Goal: Task Accomplishment & Management: Complete application form

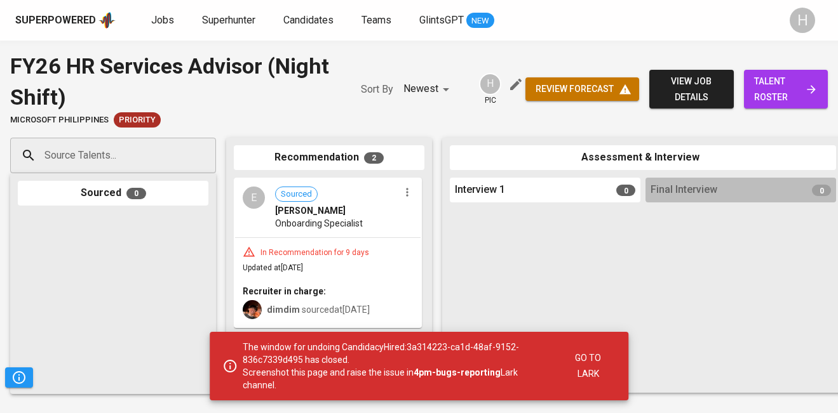
scroll to position [144, 0]
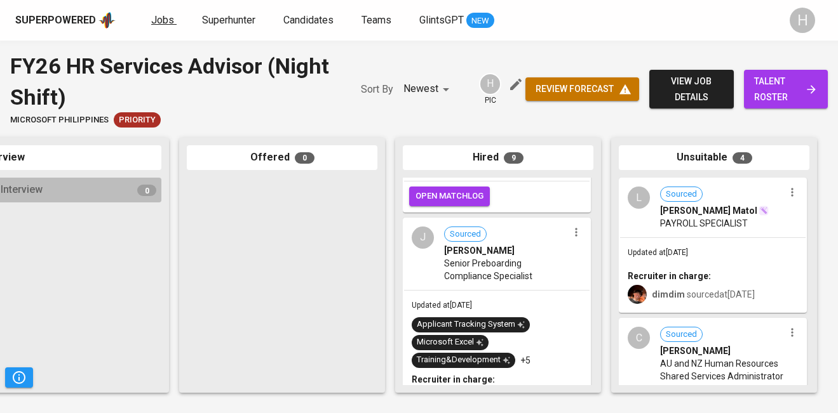
click at [151, 24] on span "Jobs" at bounding box center [162, 20] width 23 height 12
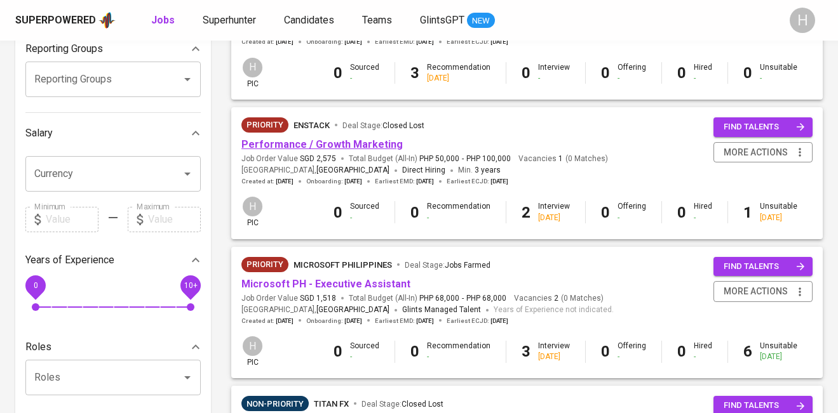
scroll to position [220, 0]
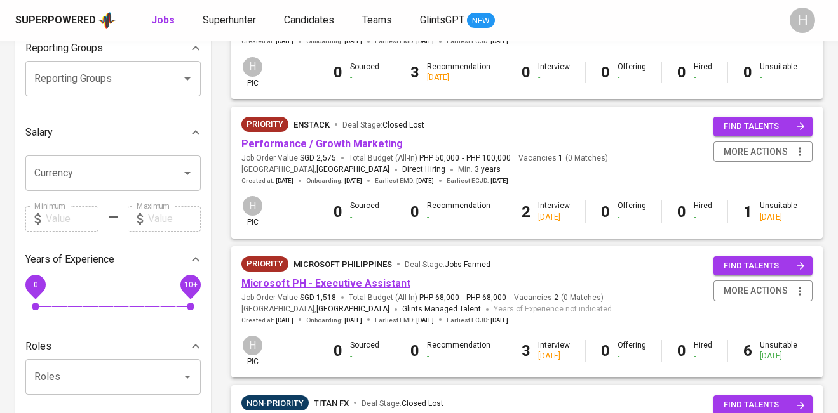
click at [309, 283] on link "Microsoft PH - Executive Assistant" at bounding box center [325, 284] width 169 height 12
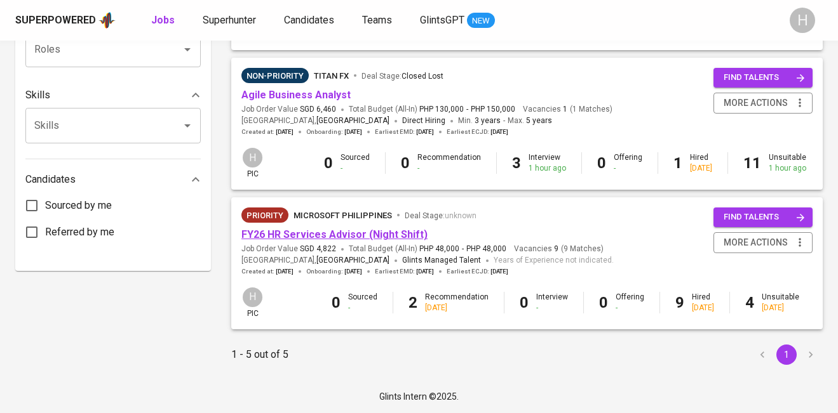
click at [330, 238] on link "FY26 HR Services Advisor (Night Shift)" at bounding box center [334, 235] width 186 height 12
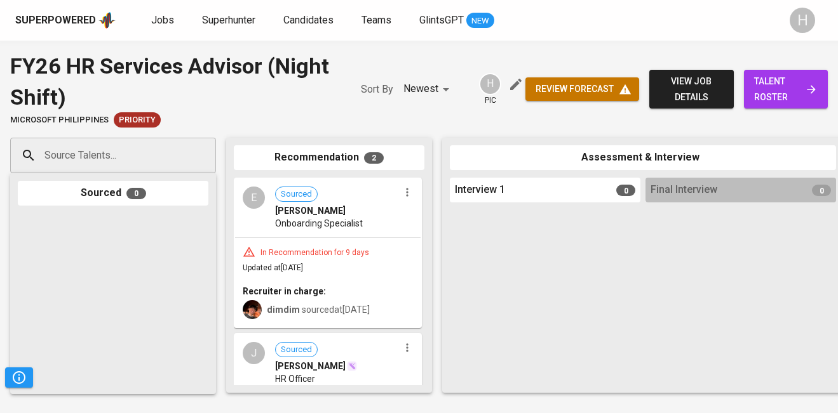
click at [156, 161] on input "Source Talents..." at bounding box center [107, 156] width 133 height 24
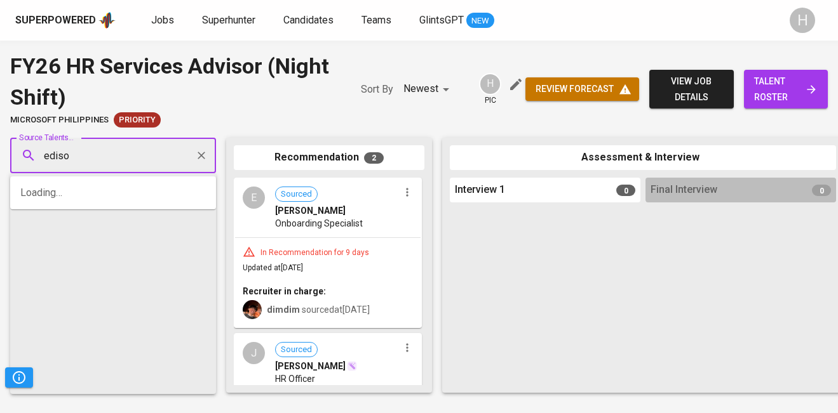
type input "edison"
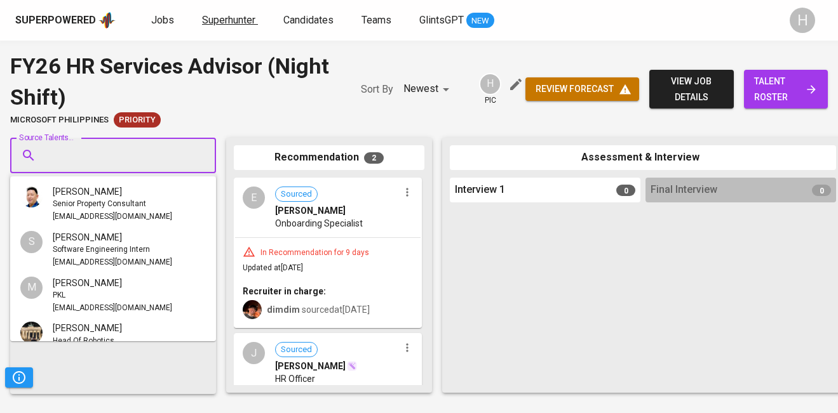
click at [231, 22] on span "Superhunter" at bounding box center [228, 20] width 53 height 12
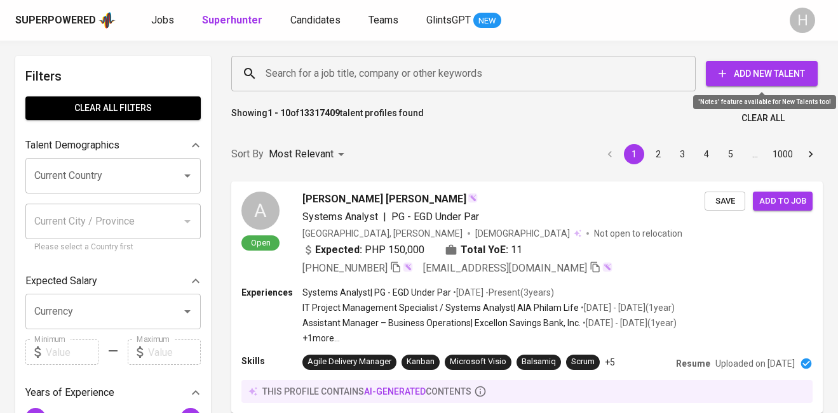
click at [773, 76] on span "Add New Talent" at bounding box center [761, 74] width 91 height 16
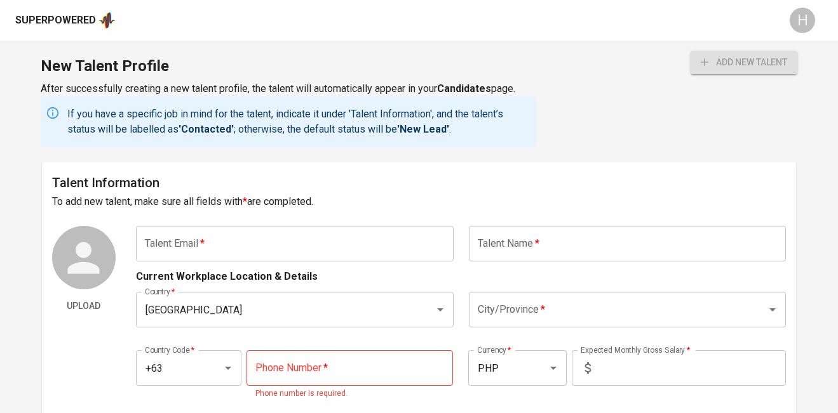
click at [303, 255] on input "text" at bounding box center [295, 244] width 318 height 36
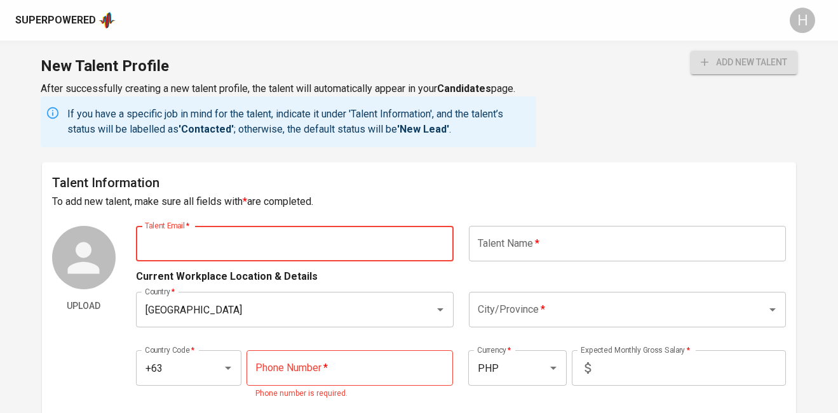
paste input "[DOMAIN_NAME][EMAIL_ADDRESS][DOMAIN_NAME]"
type input "[DOMAIN_NAME][EMAIL_ADDRESS][DOMAIN_NAME]"
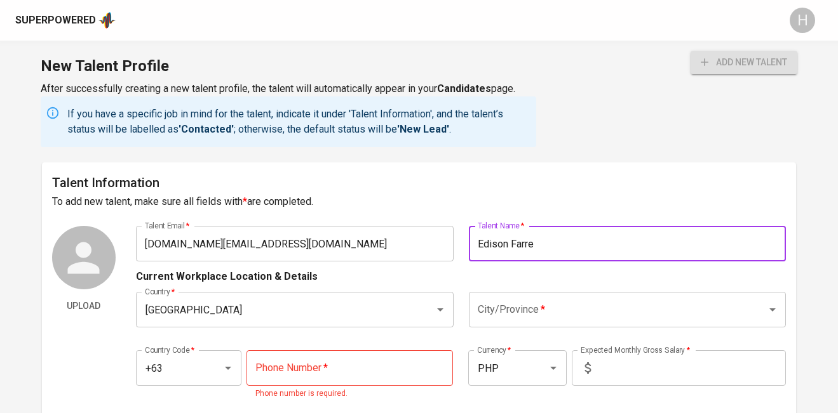
type input "Edison Farre"
click at [608, 305] on input "City/Province   *" at bounding box center [609, 310] width 271 height 24
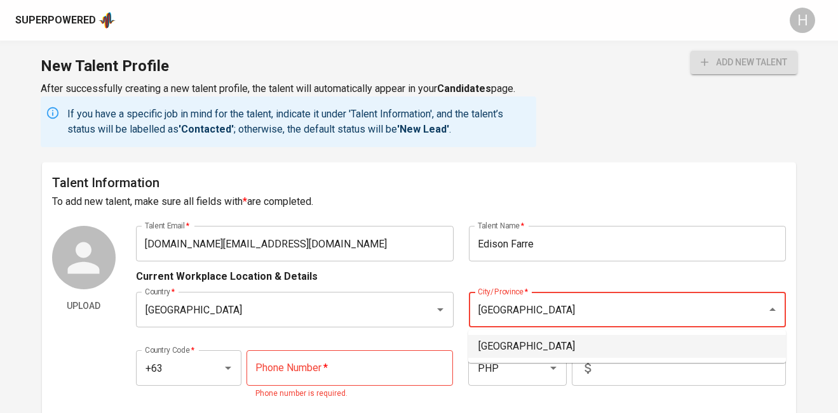
click at [488, 350] on li "[GEOGRAPHIC_DATA]" at bounding box center [627, 346] width 318 height 23
type input "[GEOGRAPHIC_DATA]"
click at [377, 365] on input "tel" at bounding box center [349, 369] width 206 height 36
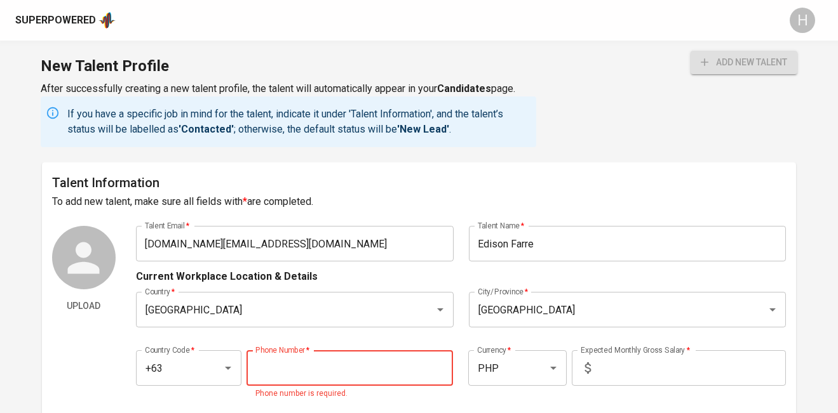
click at [278, 360] on input "tel" at bounding box center [349, 369] width 206 height 36
paste input "[PHONE_NUMBER]"
type input "[PHONE_NUMBER]"
click at [614, 376] on input "text" at bounding box center [691, 369] width 190 height 36
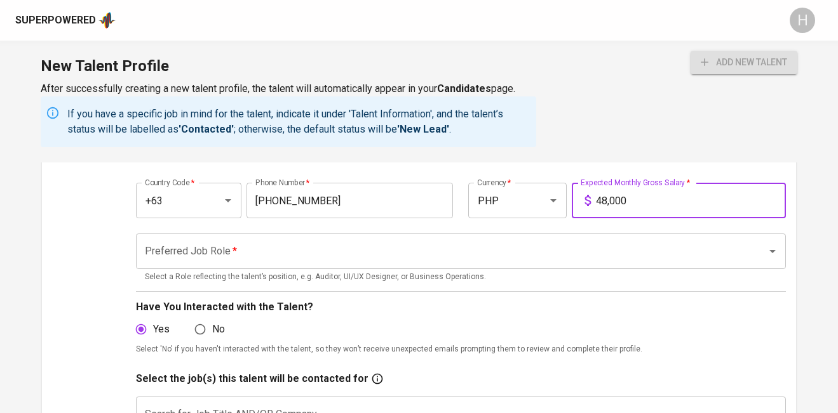
scroll to position [243, 0]
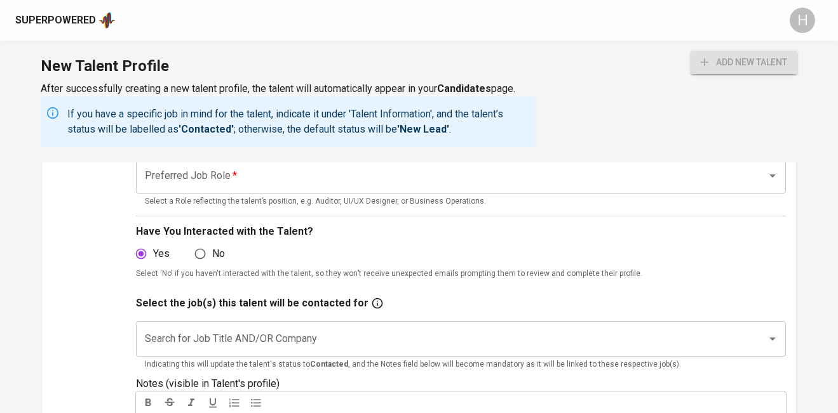
type input "48,000"
click at [274, 178] on input "Preferred Job Role   *" at bounding box center [443, 176] width 603 height 24
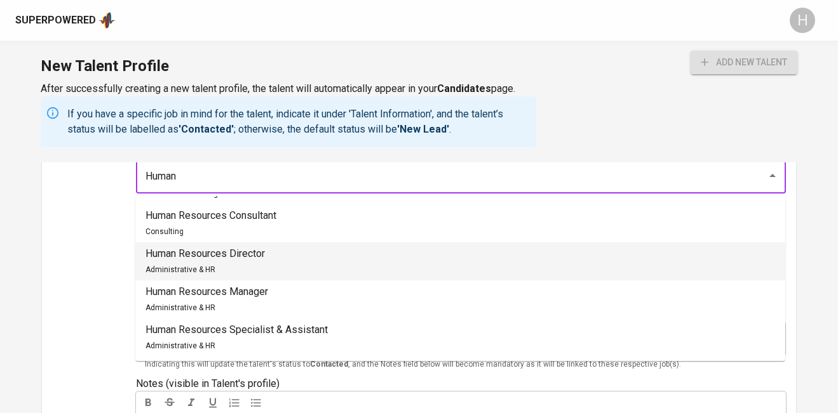
scroll to position [246, 0]
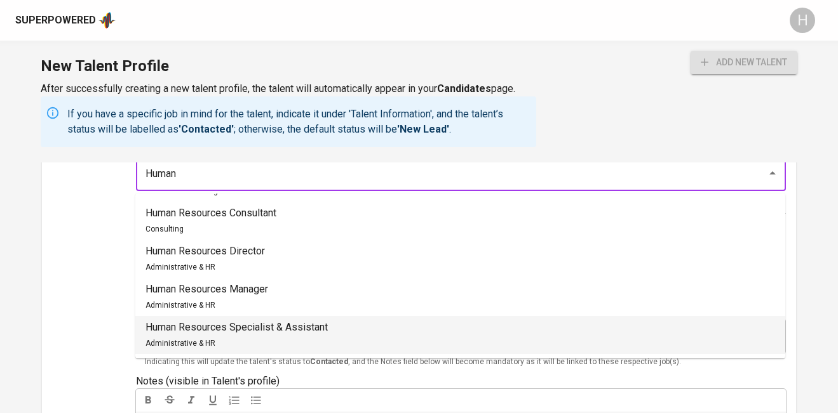
click at [210, 343] on span "Administrative & HR" at bounding box center [180, 343] width 70 height 9
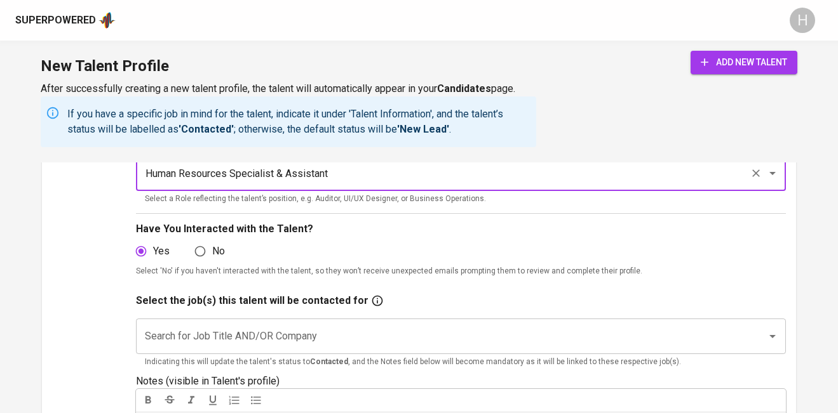
type input "Human Resources Specialist & Assistant"
click at [62, 224] on div "Upload" at bounding box center [84, 246] width 64 height 533
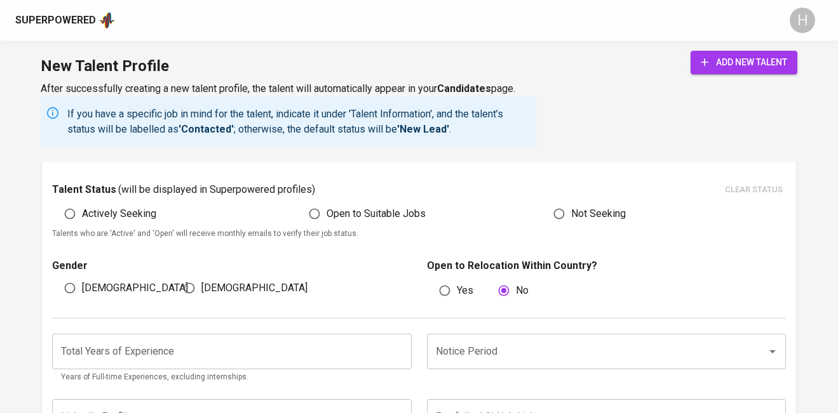
scroll to position [662, 0]
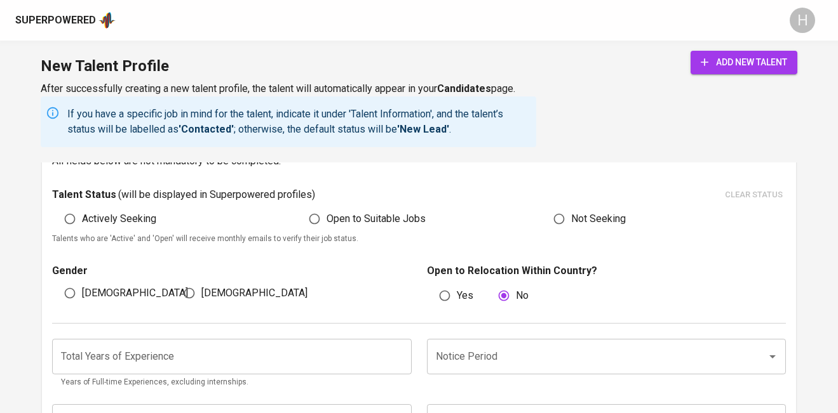
click at [130, 217] on span "Actively Seeking" at bounding box center [119, 218] width 74 height 15
click at [82, 217] on input "Actively Seeking" at bounding box center [70, 219] width 24 height 24
radio input "true"
click at [87, 290] on span "[DEMOGRAPHIC_DATA]" at bounding box center [135, 293] width 106 height 15
click at [82, 290] on input "[DEMOGRAPHIC_DATA]" at bounding box center [70, 293] width 24 height 24
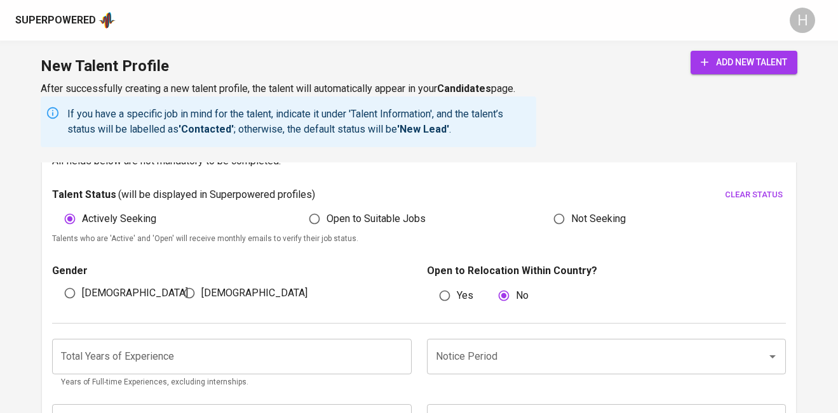
radio input "true"
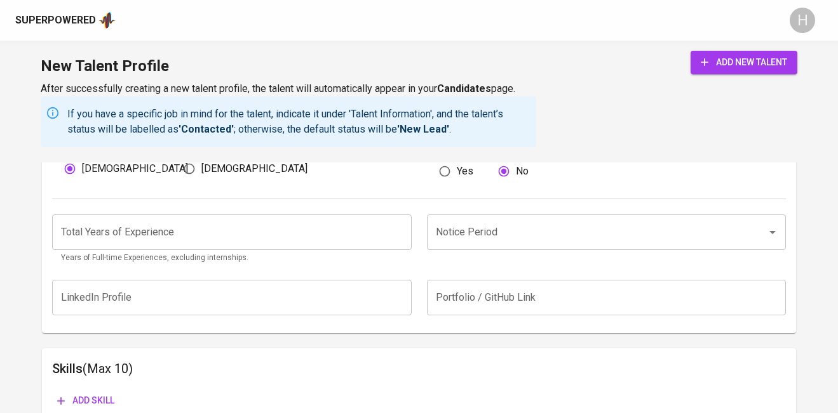
scroll to position [831, 0]
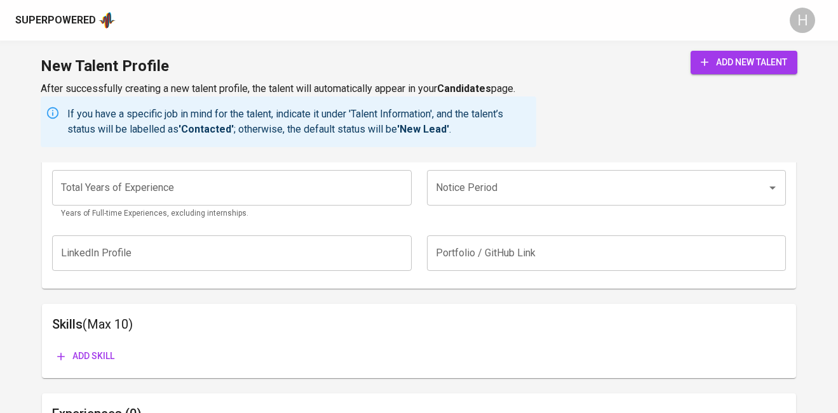
click at [537, 193] on input "Notice Period" at bounding box center [589, 188] width 312 height 24
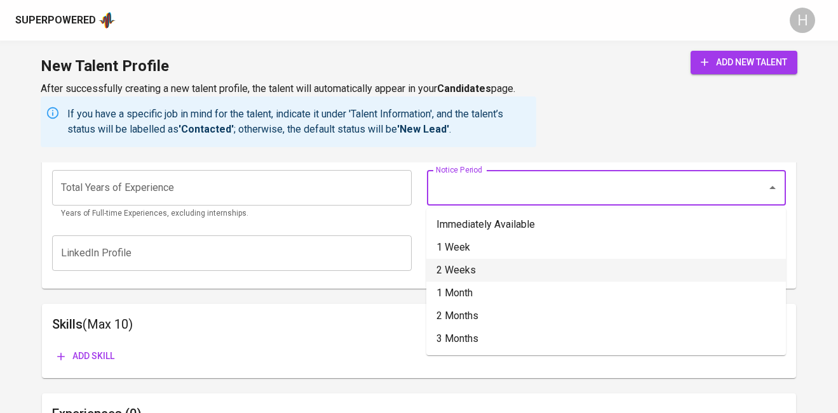
click at [466, 281] on li "2 Weeks" at bounding box center [605, 270] width 359 height 23
type input "2 Weeks"
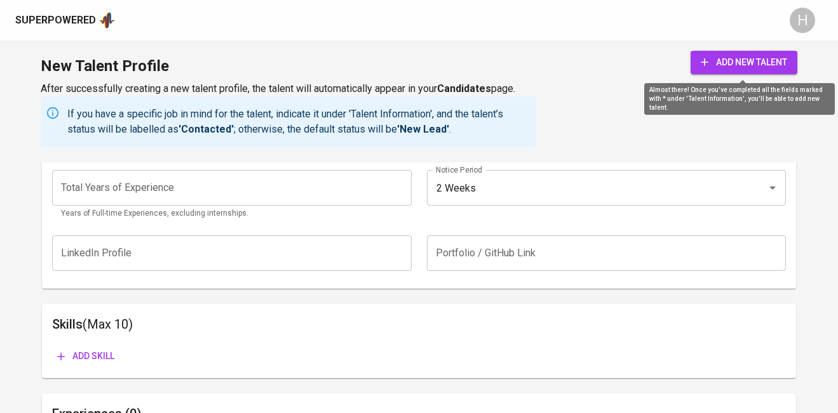
click at [751, 58] on span "add new talent" at bounding box center [744, 63] width 86 height 16
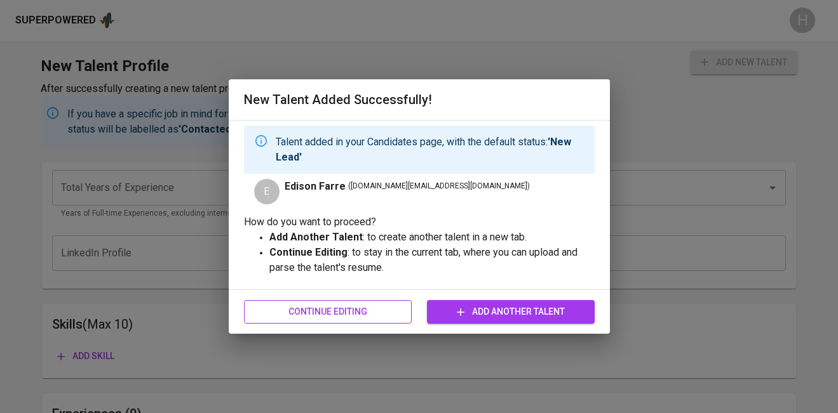
click at [353, 316] on span "Continue Editing" at bounding box center [327, 312] width 147 height 16
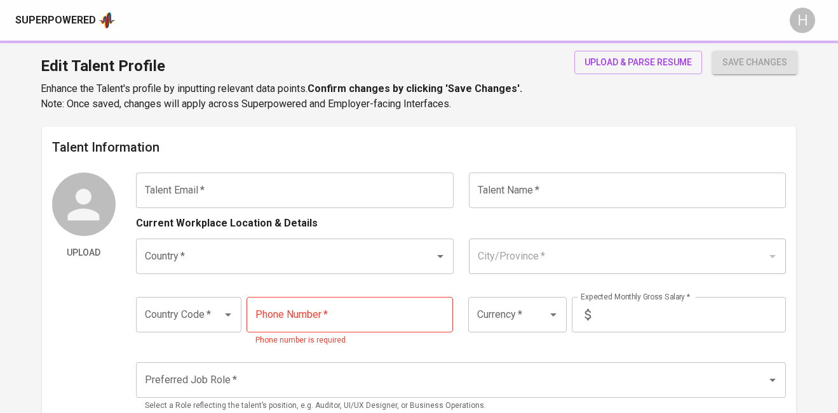
type input "[DOMAIN_NAME][EMAIL_ADDRESS][DOMAIN_NAME]"
type input "Edison Farre"
type input "[GEOGRAPHIC_DATA]"
type input "+63"
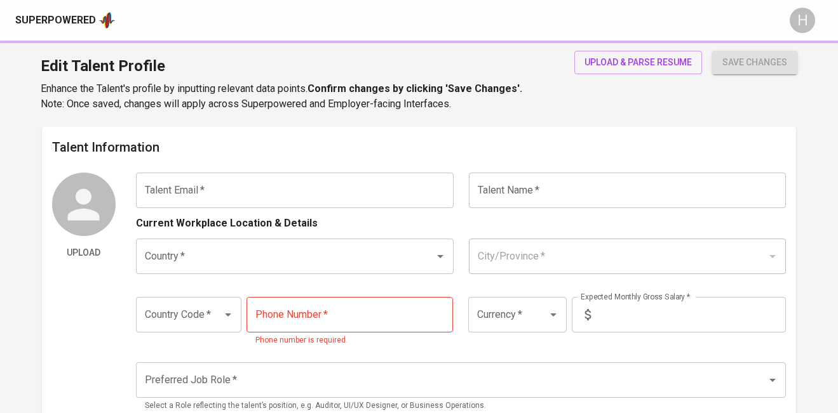
type input "[PHONE_NUMBER]"
type input "PHP"
type input "48,000"
type input "Human Resources Specialist & Assistant"
radio input "true"
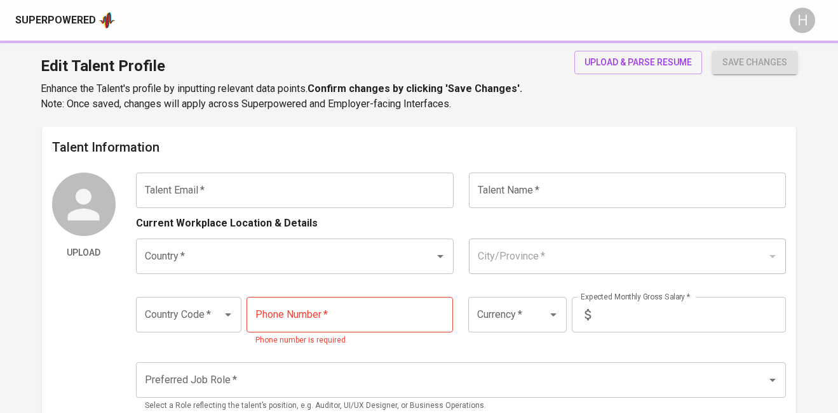
radio input "true"
type input "2 Weeks"
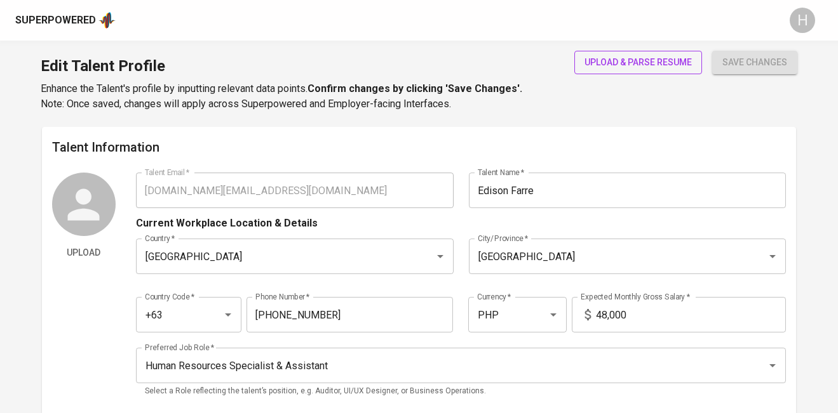
click at [601, 67] on span "upload & parse resume" at bounding box center [637, 63] width 107 height 16
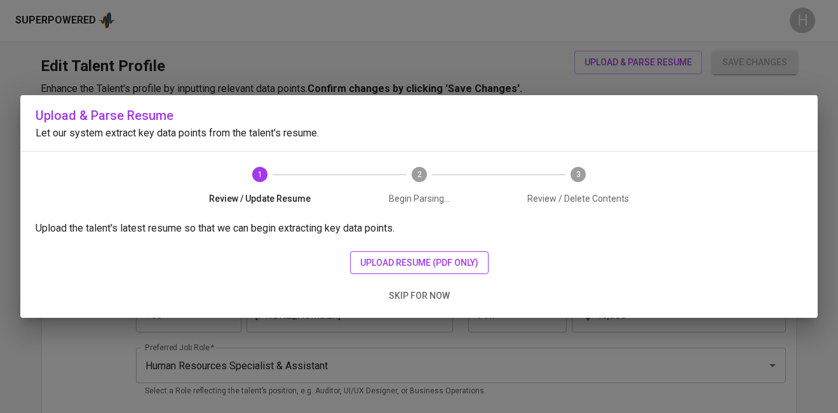
click at [379, 262] on span "upload resume (pdf only)" at bounding box center [419, 263] width 118 height 16
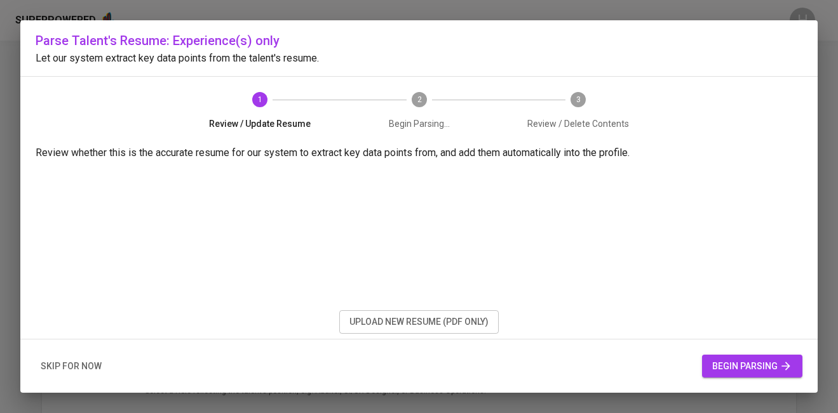
click at [748, 366] on span "begin parsing" at bounding box center [752, 367] width 80 height 16
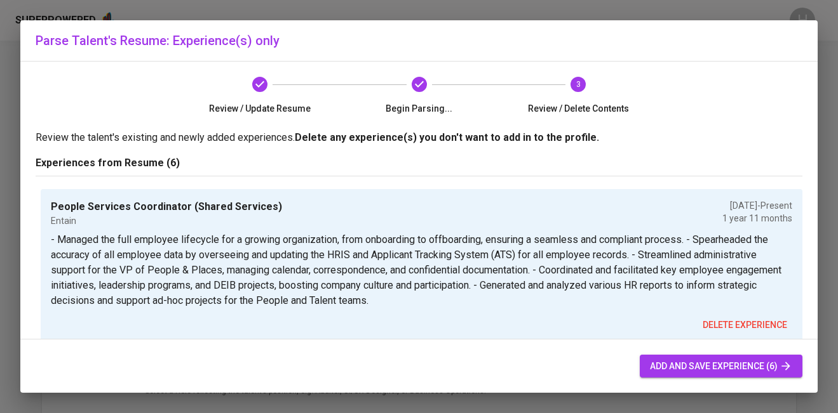
click at [715, 362] on span "add and save experience (6)" at bounding box center [721, 367] width 142 height 16
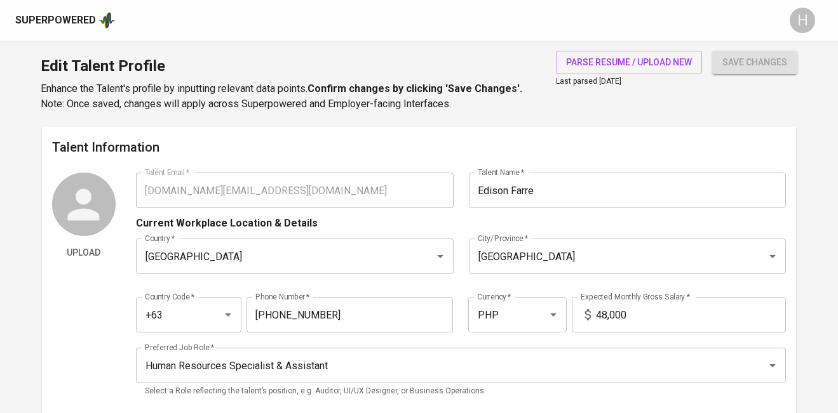
click at [80, 192] on div "Upload Talent Email   * [DOMAIN_NAME][EMAIL_ADDRESS][DOMAIN_NAME] Talent Email …" at bounding box center [419, 289] width 734 height 233
click at [74, 26] on div "Superpowered" at bounding box center [55, 20] width 81 height 15
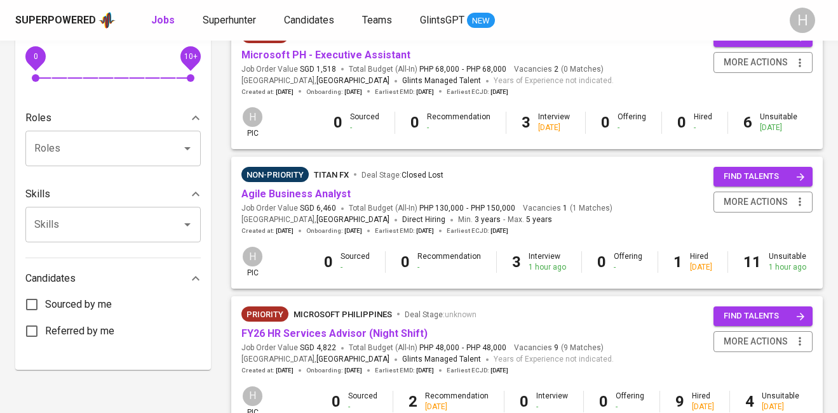
scroll to position [486, 0]
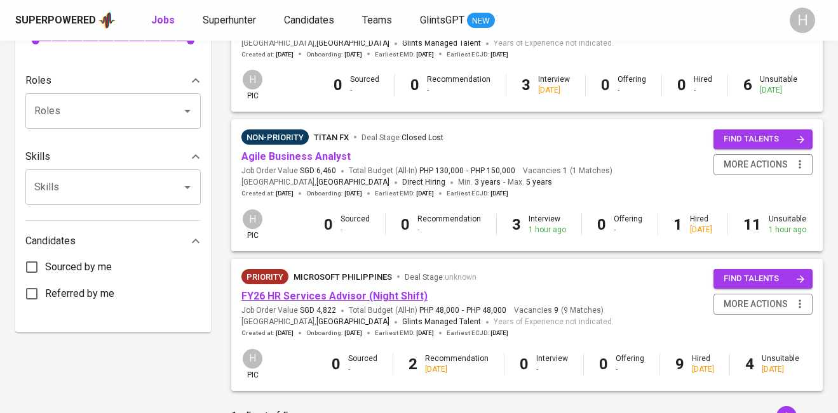
click at [307, 298] on link "FY26 HR Services Advisor (Night Shift)" at bounding box center [334, 296] width 186 height 12
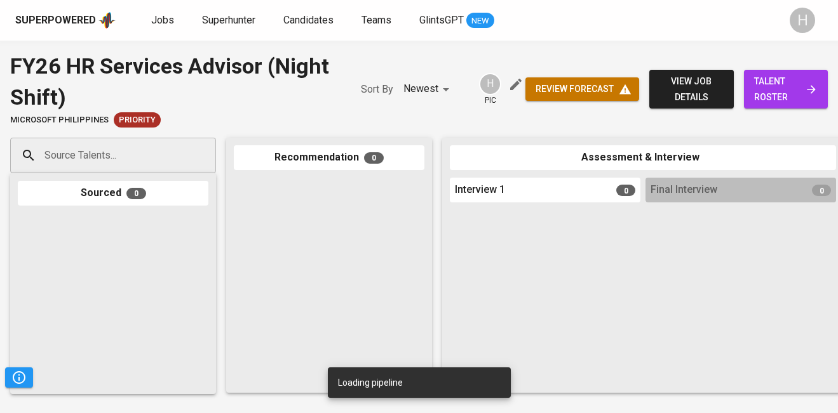
click at [119, 157] on input "Source Talents..." at bounding box center [107, 156] width 133 height 24
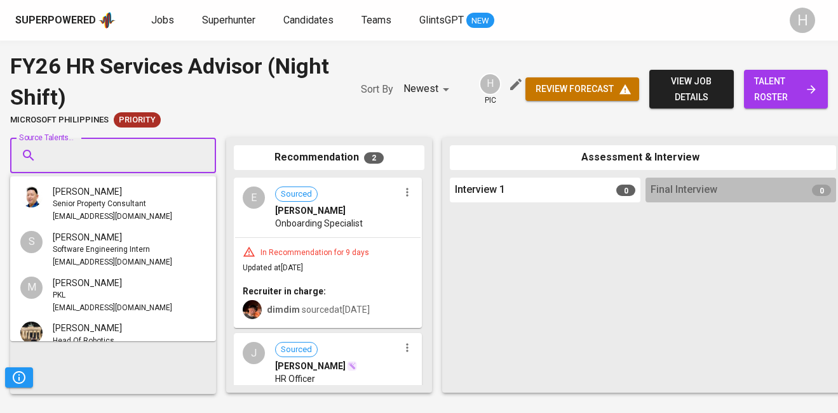
paste input "[DOMAIN_NAME][EMAIL_ADDRESS][DOMAIN_NAME]"
type input "[DOMAIN_NAME][EMAIL_ADDRESS][DOMAIN_NAME]"
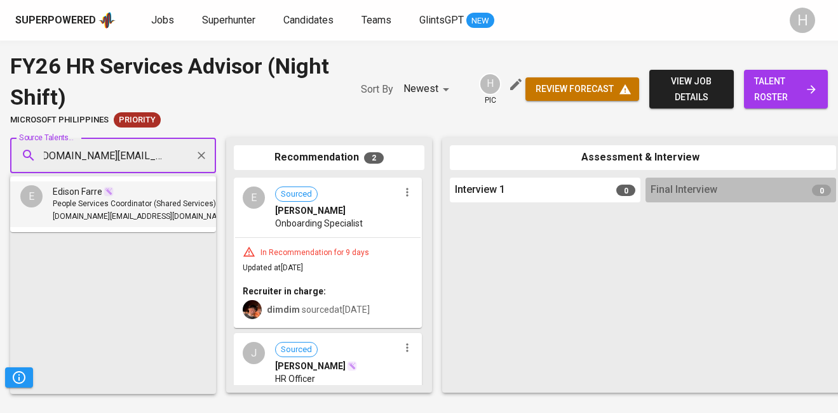
click at [126, 194] on div "Edison Farre" at bounding box center [141, 191] width 177 height 13
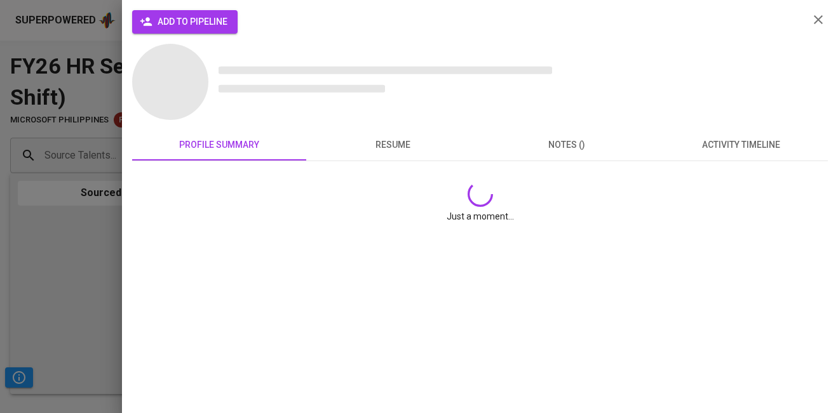
scroll to position [0, 0]
click at [170, 13] on button "add to pipeline" at bounding box center [184, 21] width 105 height 23
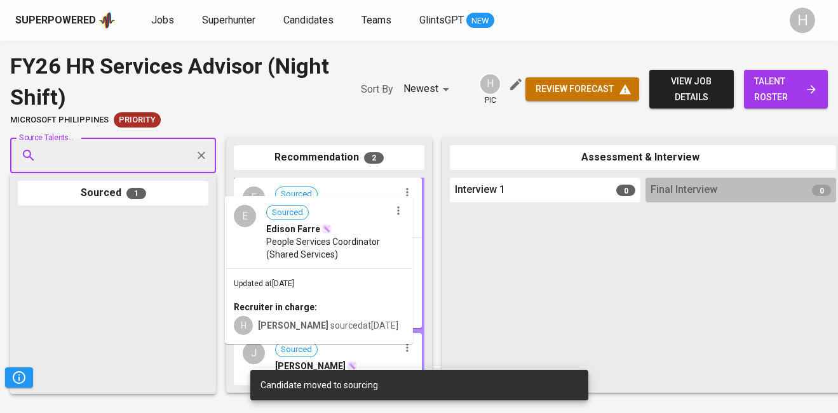
drag, startPoint x: 67, startPoint y: 274, endPoint x: 275, endPoint y: 251, distance: 209.6
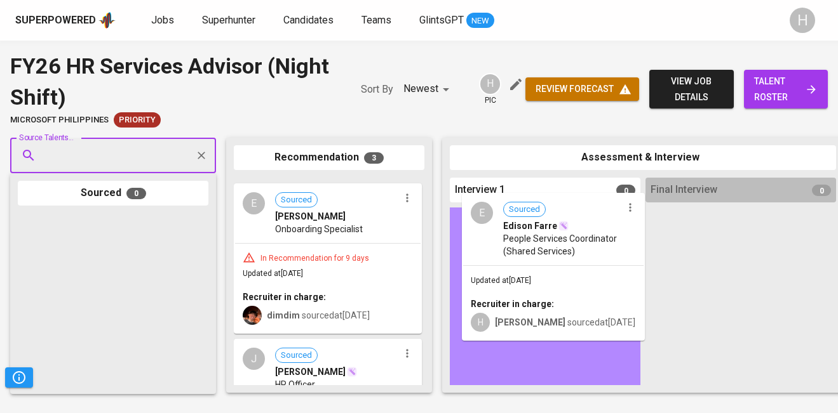
drag, startPoint x: 288, startPoint y: 250, endPoint x: 519, endPoint y: 264, distance: 231.0
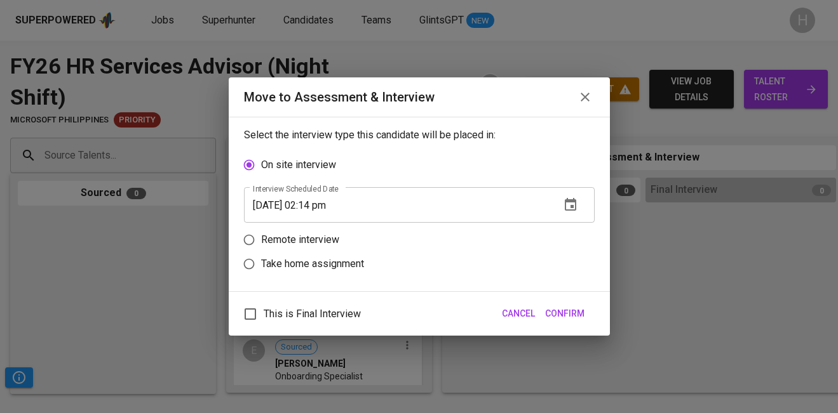
click at [319, 236] on p "Remote interview" at bounding box center [300, 239] width 78 height 15
click at [261, 236] on input "Remote interview" at bounding box center [249, 240] width 24 height 24
radio input "true"
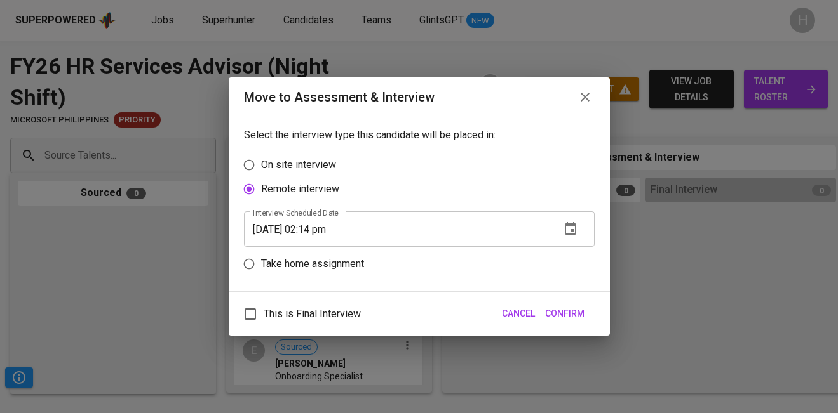
click at [314, 228] on input "[DATE] 02:14 pm" at bounding box center [397, 229] width 306 height 36
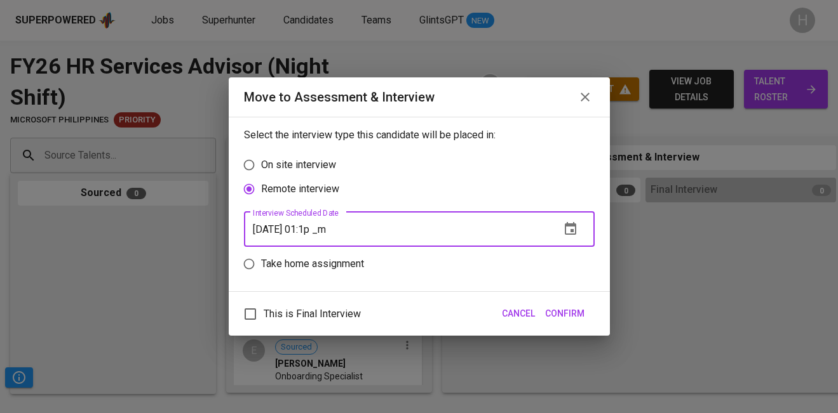
type input "[DATE] 01:15 pm"
click at [574, 313] on span "Confirm" at bounding box center [564, 314] width 39 height 16
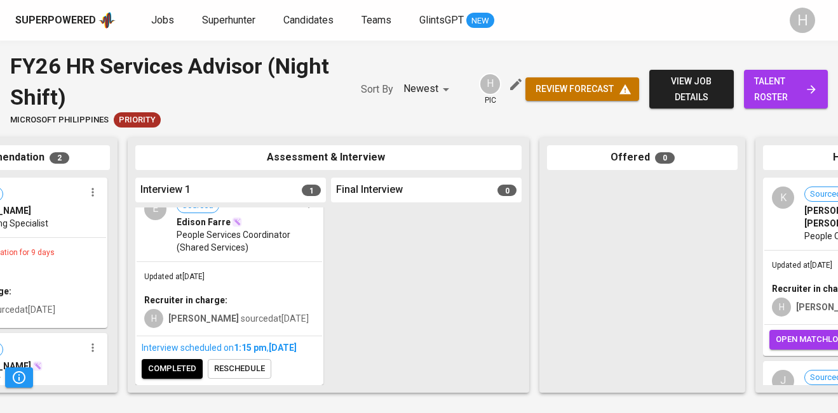
scroll to position [30, 0]
click at [151, 373] on span "completed" at bounding box center [172, 369] width 48 height 15
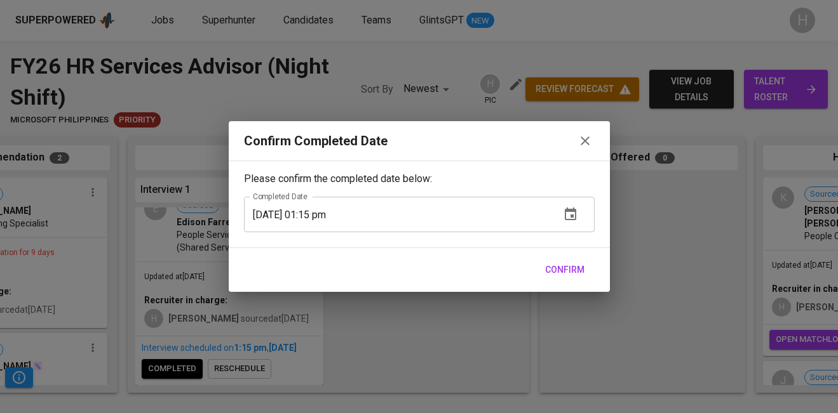
click at [574, 264] on span "Confirm" at bounding box center [564, 270] width 39 height 16
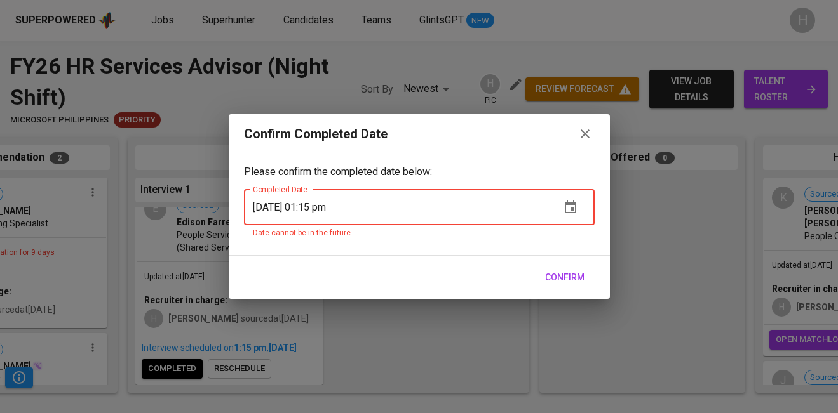
click at [585, 128] on icon "button" at bounding box center [584, 133] width 15 height 15
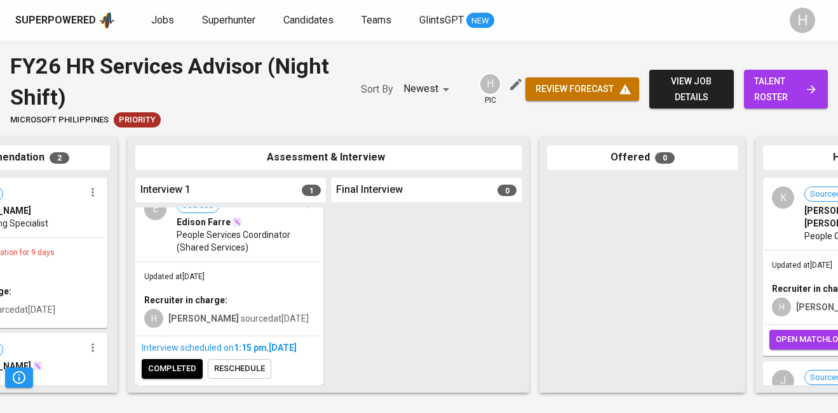
click at [152, 361] on button "completed" at bounding box center [172, 369] width 61 height 20
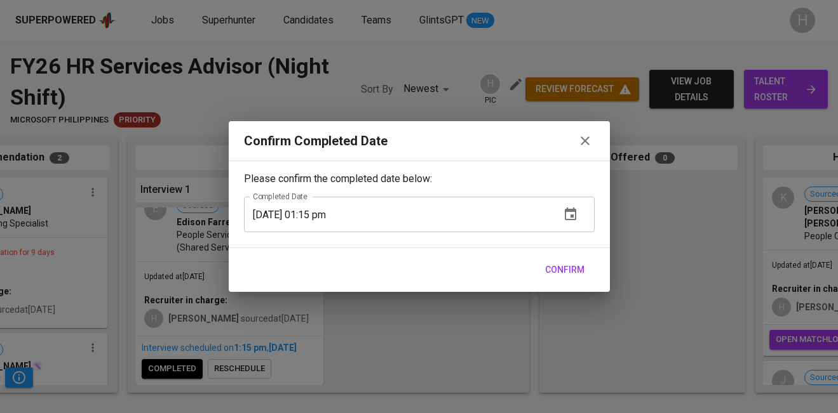
click at [562, 268] on span "Confirm" at bounding box center [564, 270] width 39 height 16
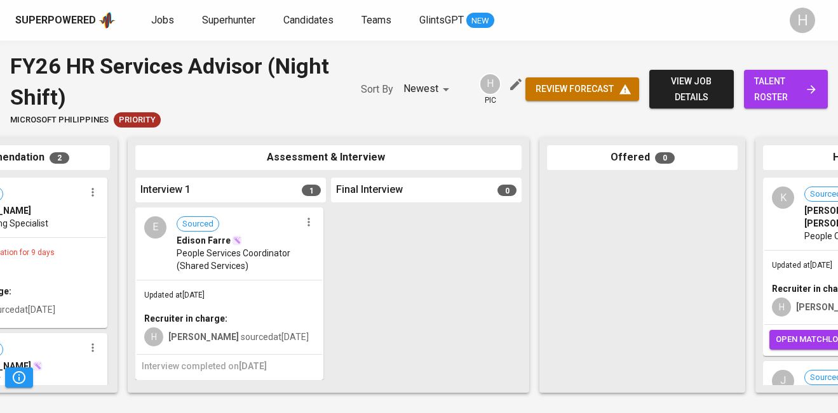
scroll to position [0, 0]
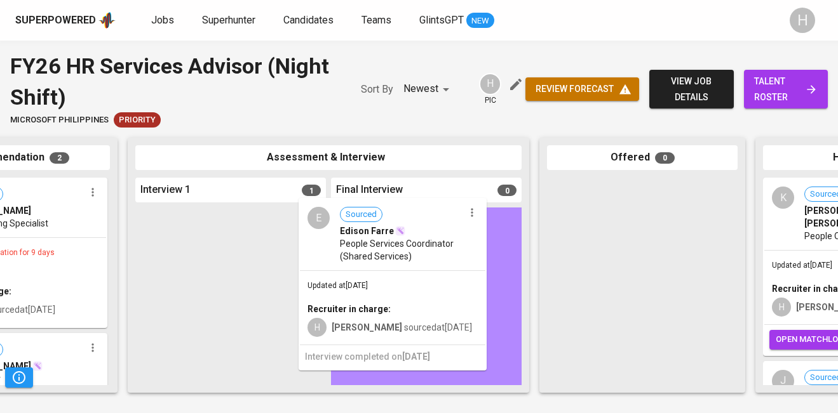
drag, startPoint x: 238, startPoint y: 298, endPoint x: 410, endPoint y: 288, distance: 172.4
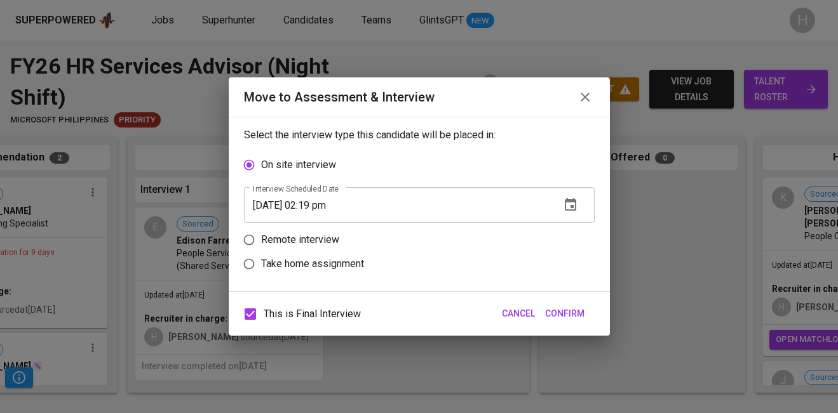
click at [325, 252] on label "Take home assignment" at bounding box center [410, 264] width 347 height 24
click at [261, 252] on input "Take home assignment" at bounding box center [249, 264] width 24 height 24
radio input "true"
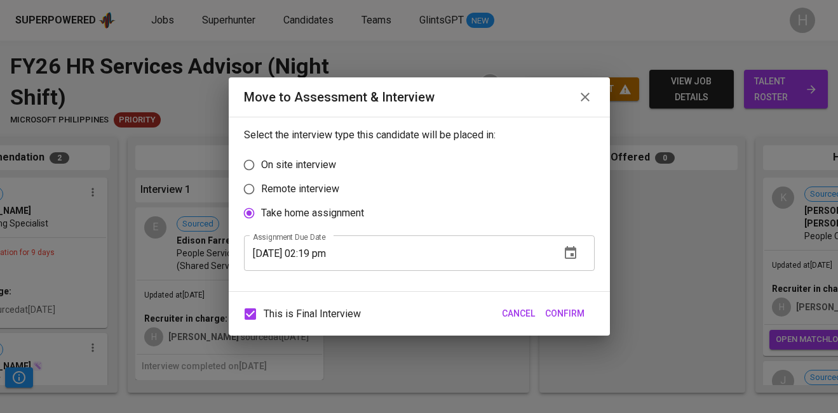
click at [320, 255] on input "[DATE] 02:19 pm" at bounding box center [397, 254] width 306 height 36
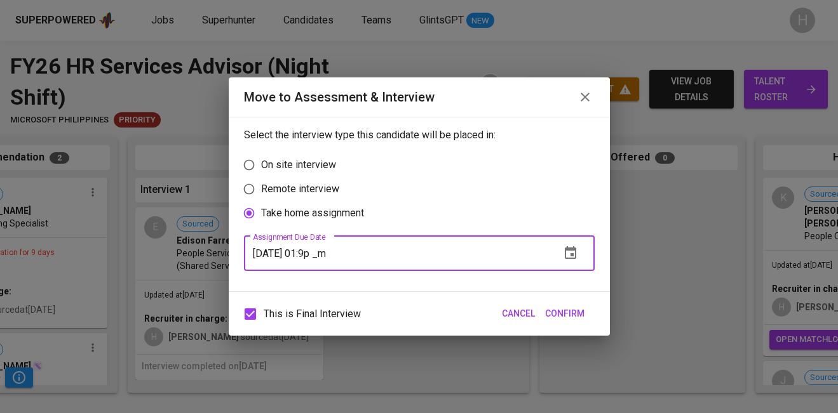
type input "[DATE] 01:19 pm"
click at [299, 182] on p "Remote interview" at bounding box center [300, 189] width 78 height 15
click at [261, 182] on input "Remote interview" at bounding box center [249, 189] width 24 height 24
radio input "true"
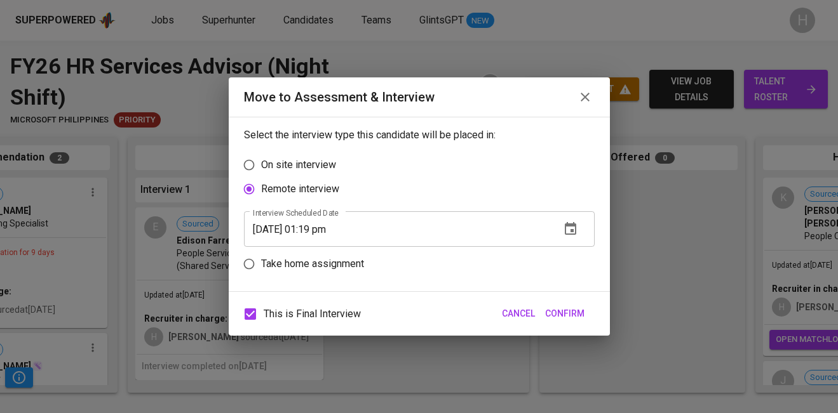
click at [331, 229] on input "[DATE] 01:19 pm" at bounding box center [397, 229] width 306 height 36
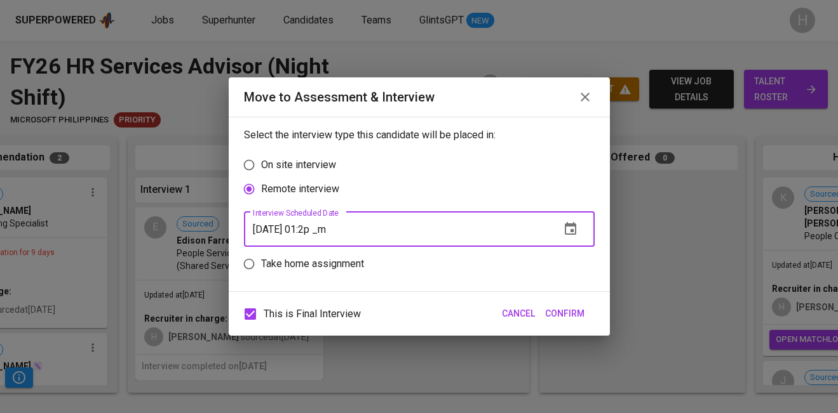
type input "[DATE] 01:20 pm"
click at [555, 311] on span "Confirm" at bounding box center [564, 314] width 39 height 16
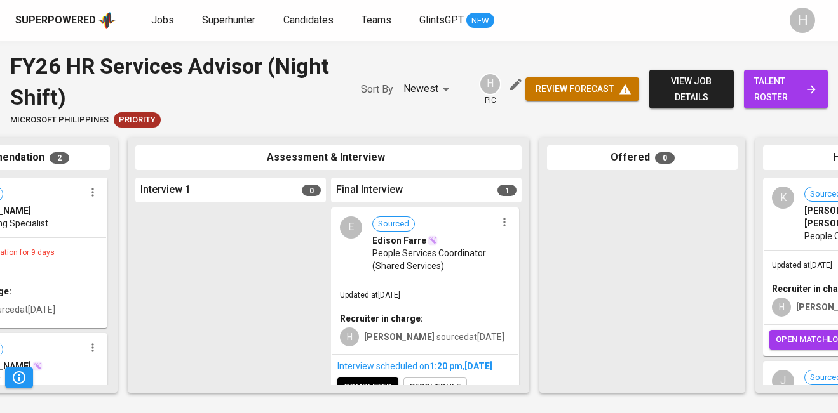
scroll to position [30, 0]
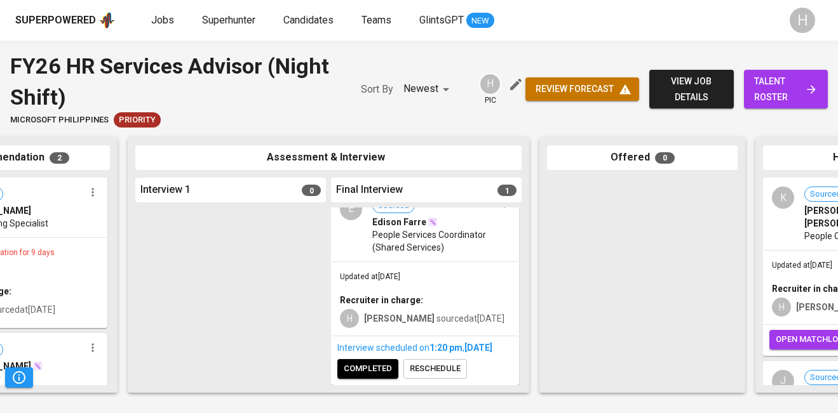
click at [366, 366] on span "completed" at bounding box center [368, 369] width 48 height 15
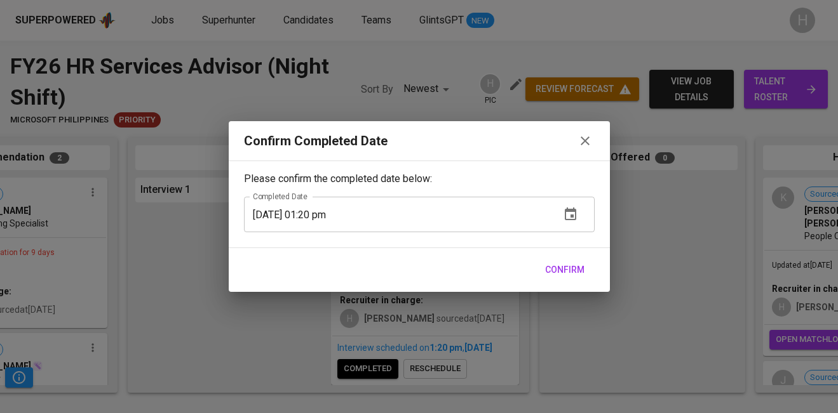
click at [557, 266] on span "Confirm" at bounding box center [564, 270] width 39 height 16
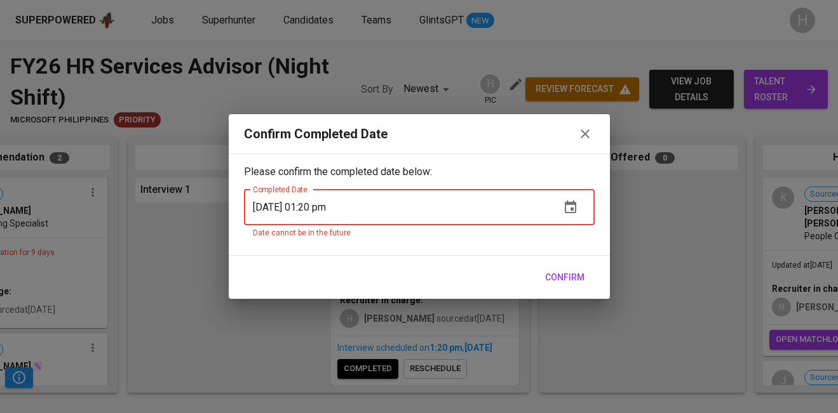
click at [586, 137] on icon "button" at bounding box center [584, 133] width 15 height 15
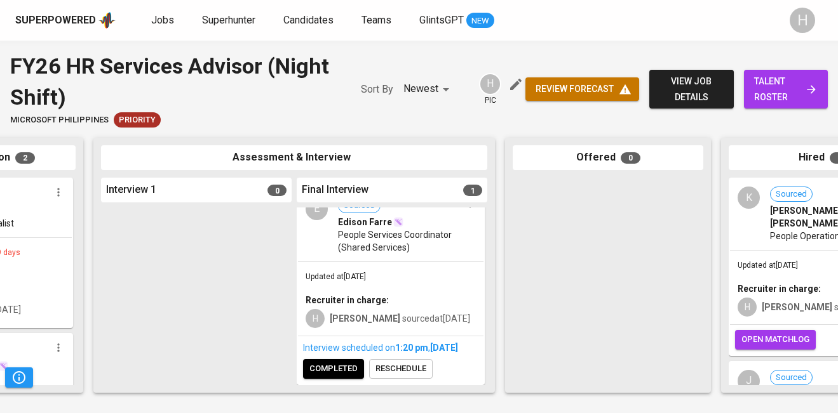
scroll to position [0, 351]
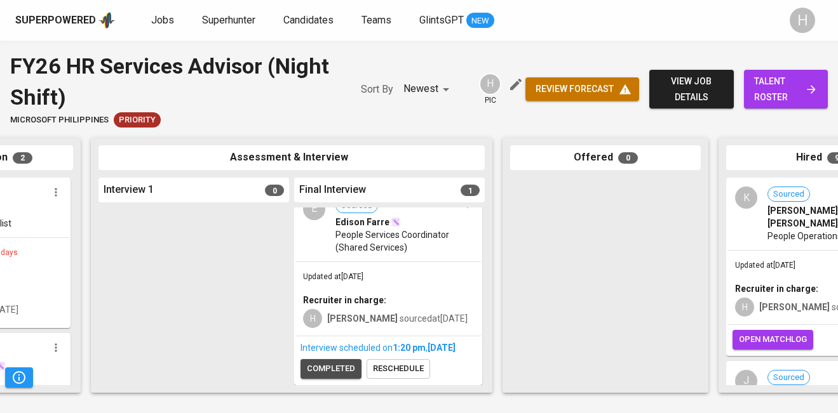
click at [342, 367] on span "completed" at bounding box center [331, 369] width 48 height 15
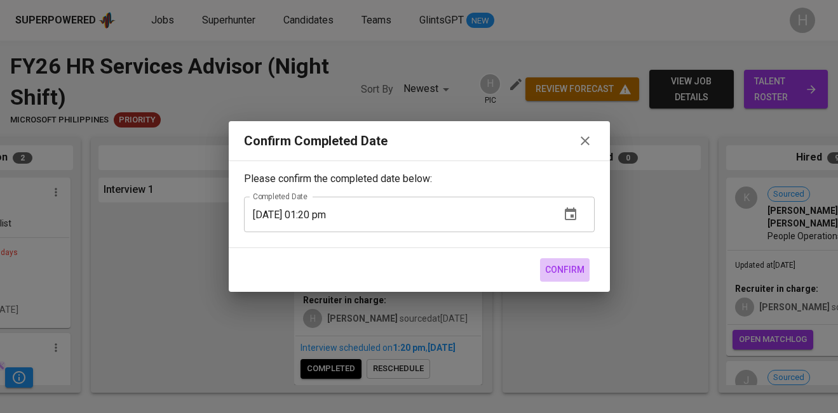
click at [551, 269] on span "Confirm" at bounding box center [564, 270] width 39 height 16
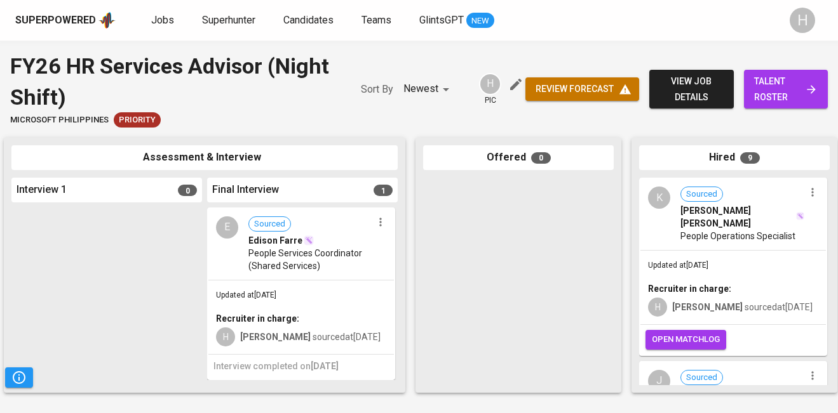
scroll to position [0, 440]
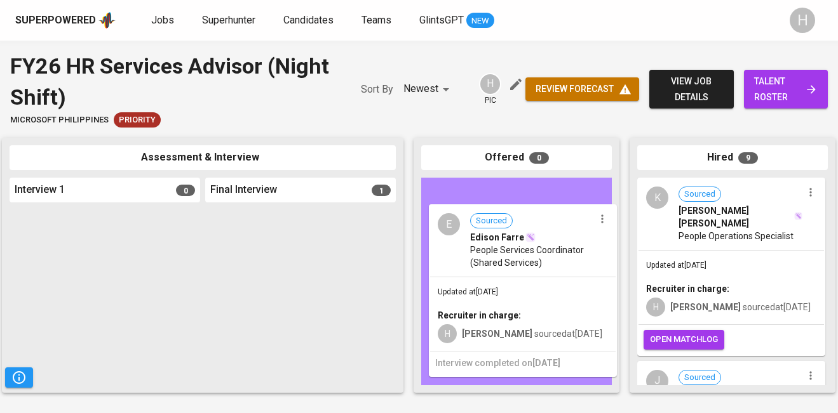
drag, startPoint x: 270, startPoint y: 265, endPoint x: 504, endPoint y: 262, distance: 234.4
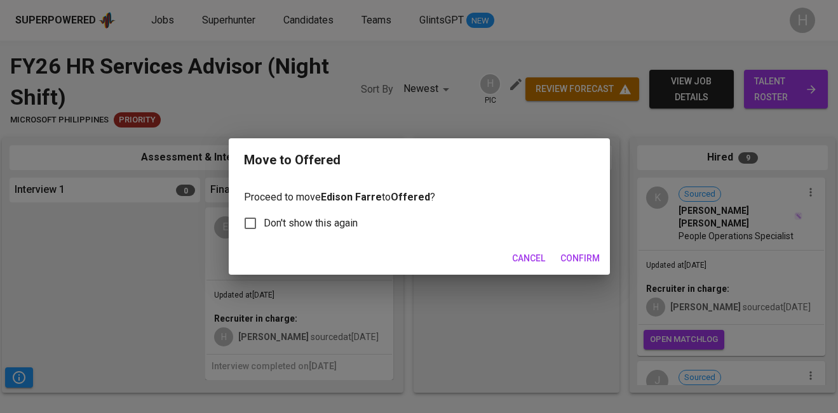
scroll to position [0, 438]
click at [567, 252] on span "Confirm" at bounding box center [579, 259] width 39 height 16
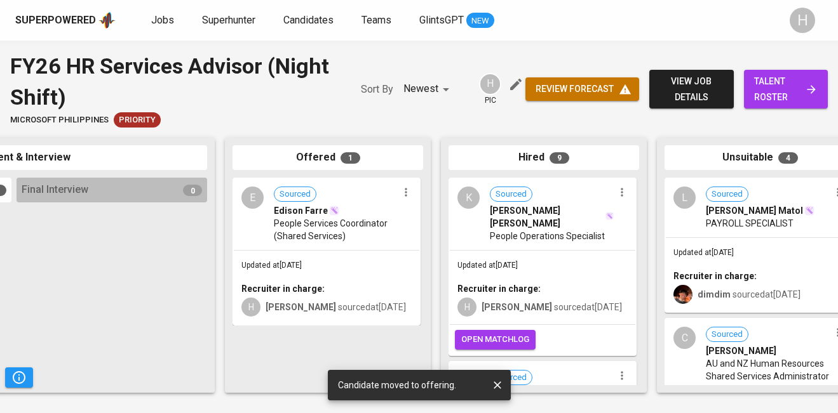
scroll to position [0, 632]
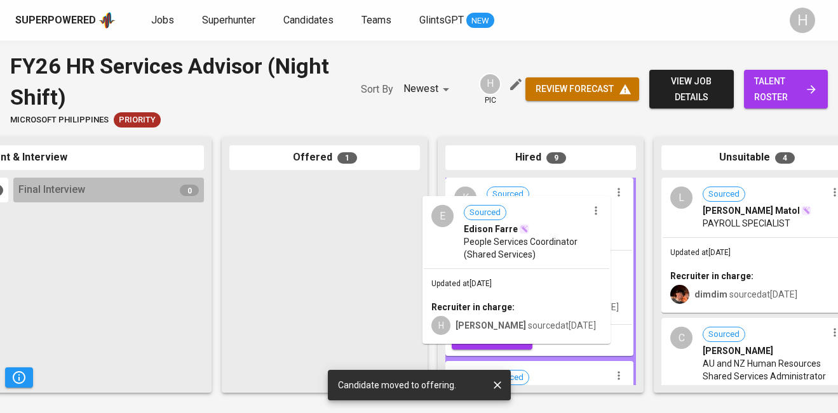
drag, startPoint x: 379, startPoint y: 207, endPoint x: 577, endPoint y: 225, distance: 199.6
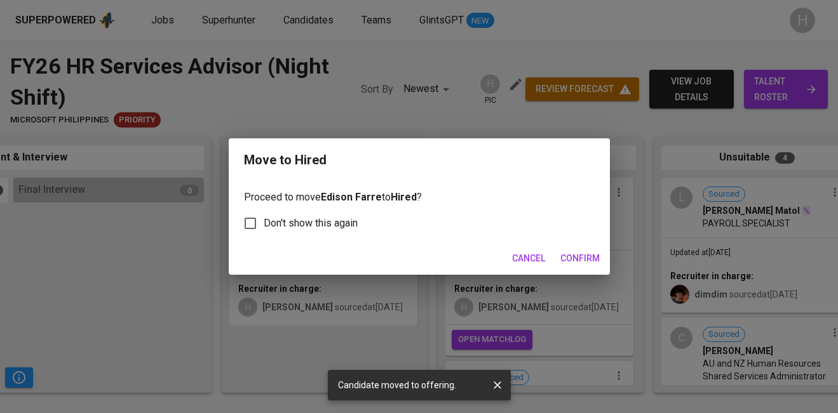
scroll to position [0, 631]
click at [575, 260] on span "Confirm" at bounding box center [579, 259] width 39 height 16
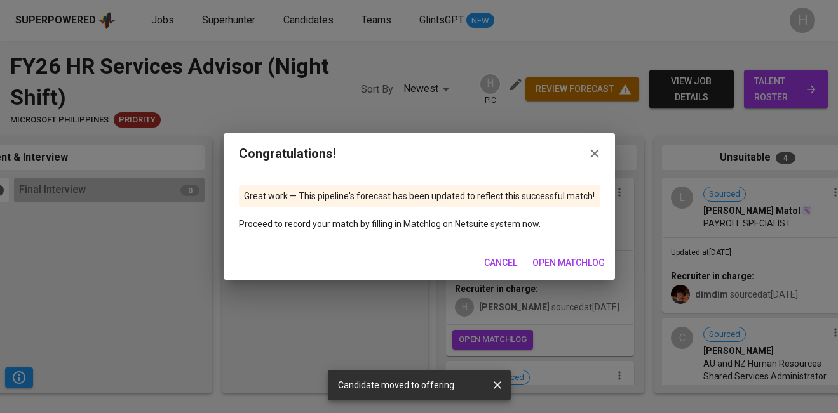
click at [556, 260] on span "open matchlog" at bounding box center [568, 263] width 72 height 16
